Goal: Task Accomplishment & Management: Use online tool/utility

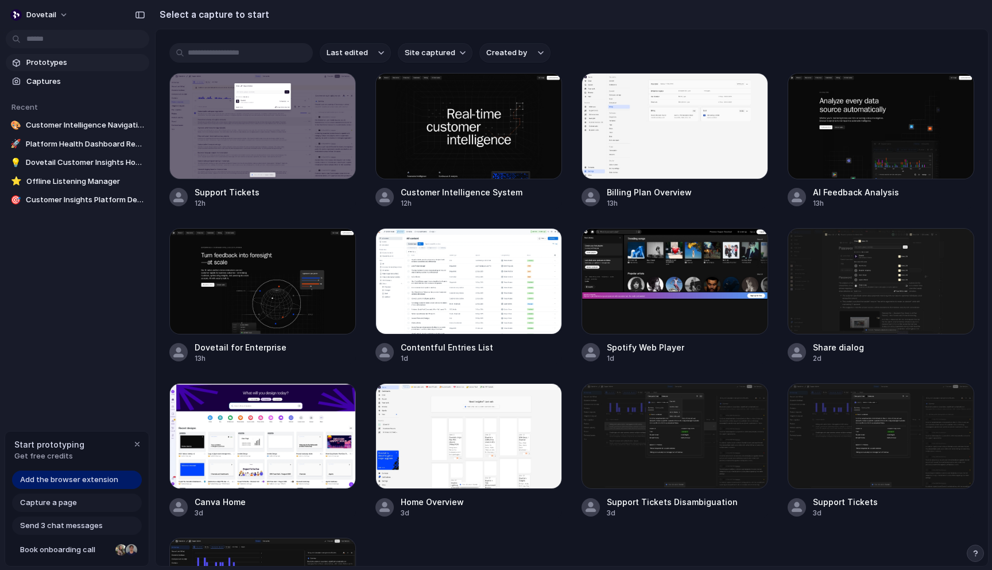
click at [38, 66] on span "Prototypes" at bounding box center [85, 62] width 118 height 11
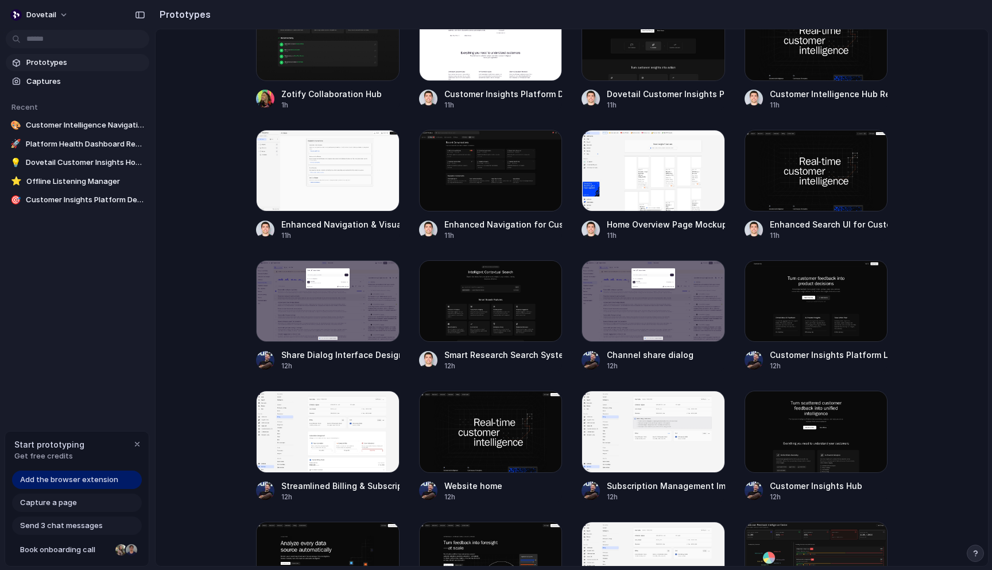
scroll to position [338, 0]
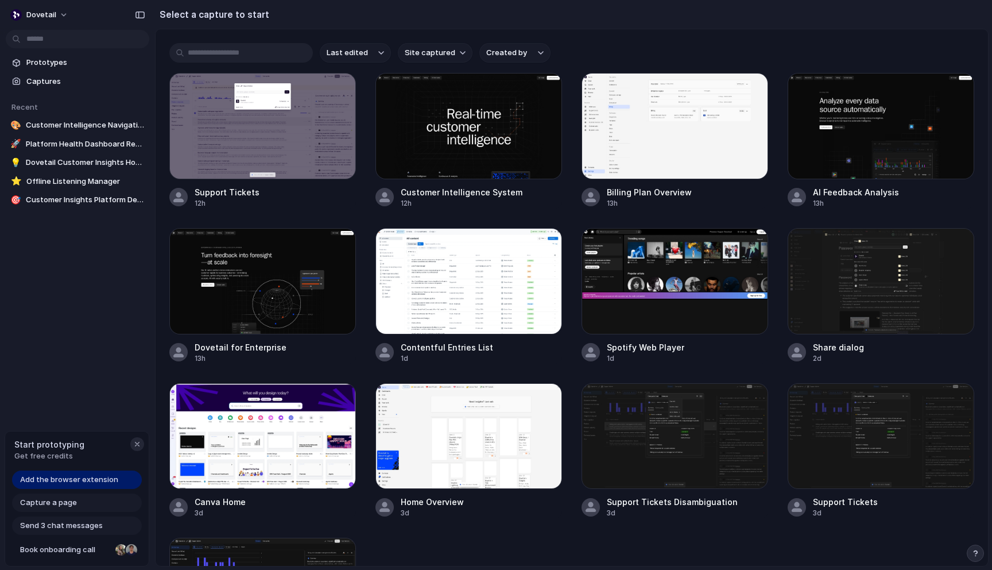
click at [131, 447] on button "button" at bounding box center [137, 444] width 14 height 14
